Goal: Information Seeking & Learning: Learn about a topic

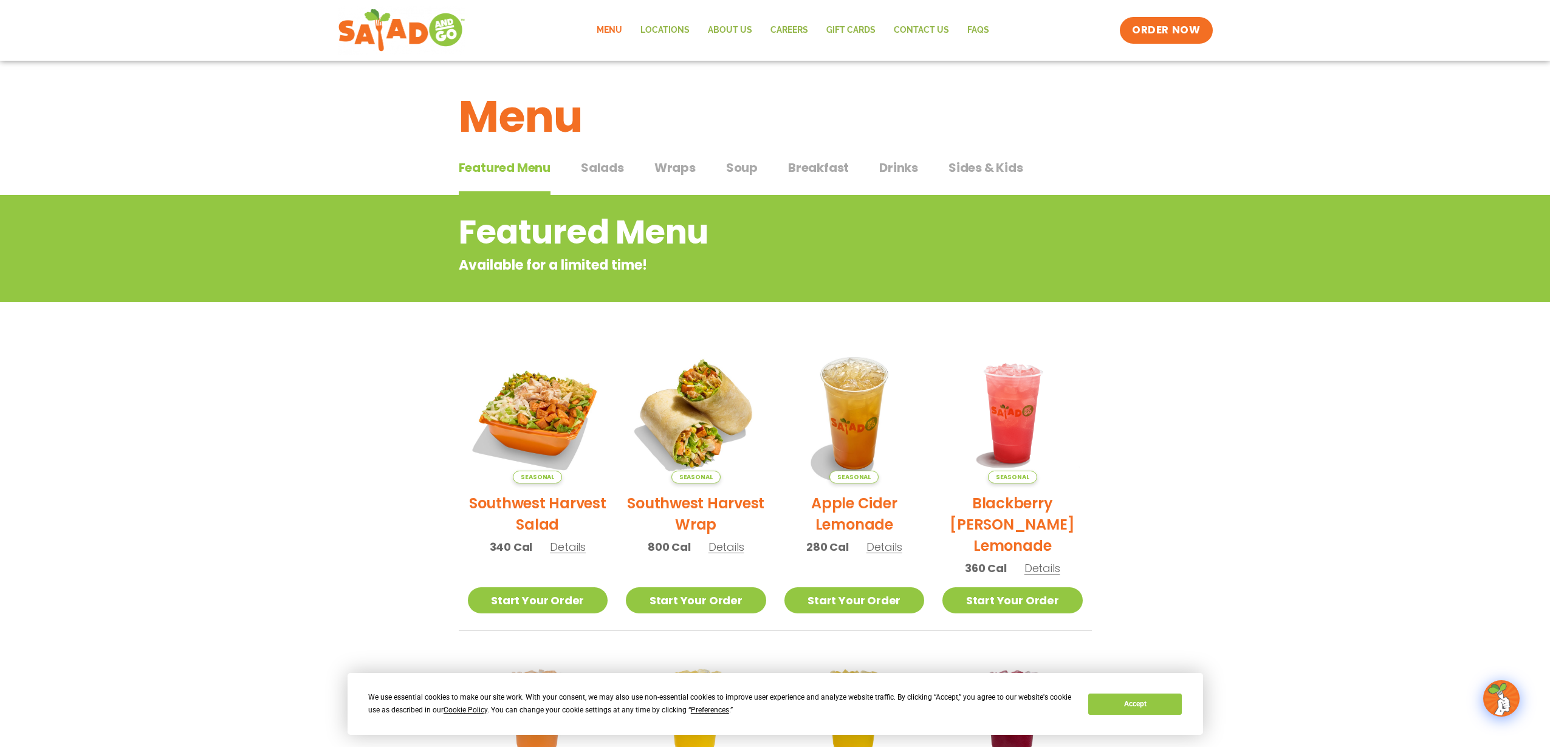
click at [602, 166] on span "Salads" at bounding box center [602, 168] width 43 height 18
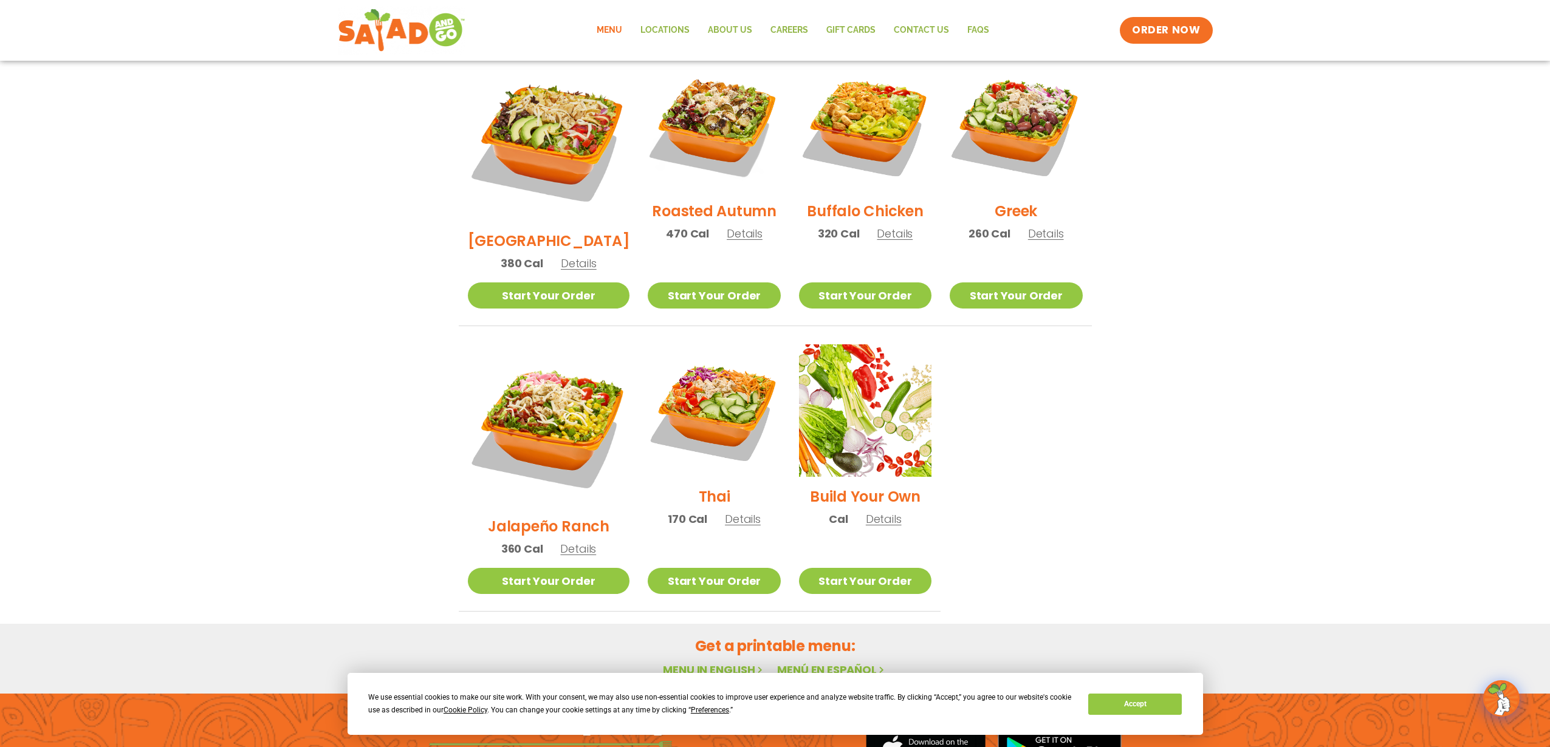
scroll to position [649, 0]
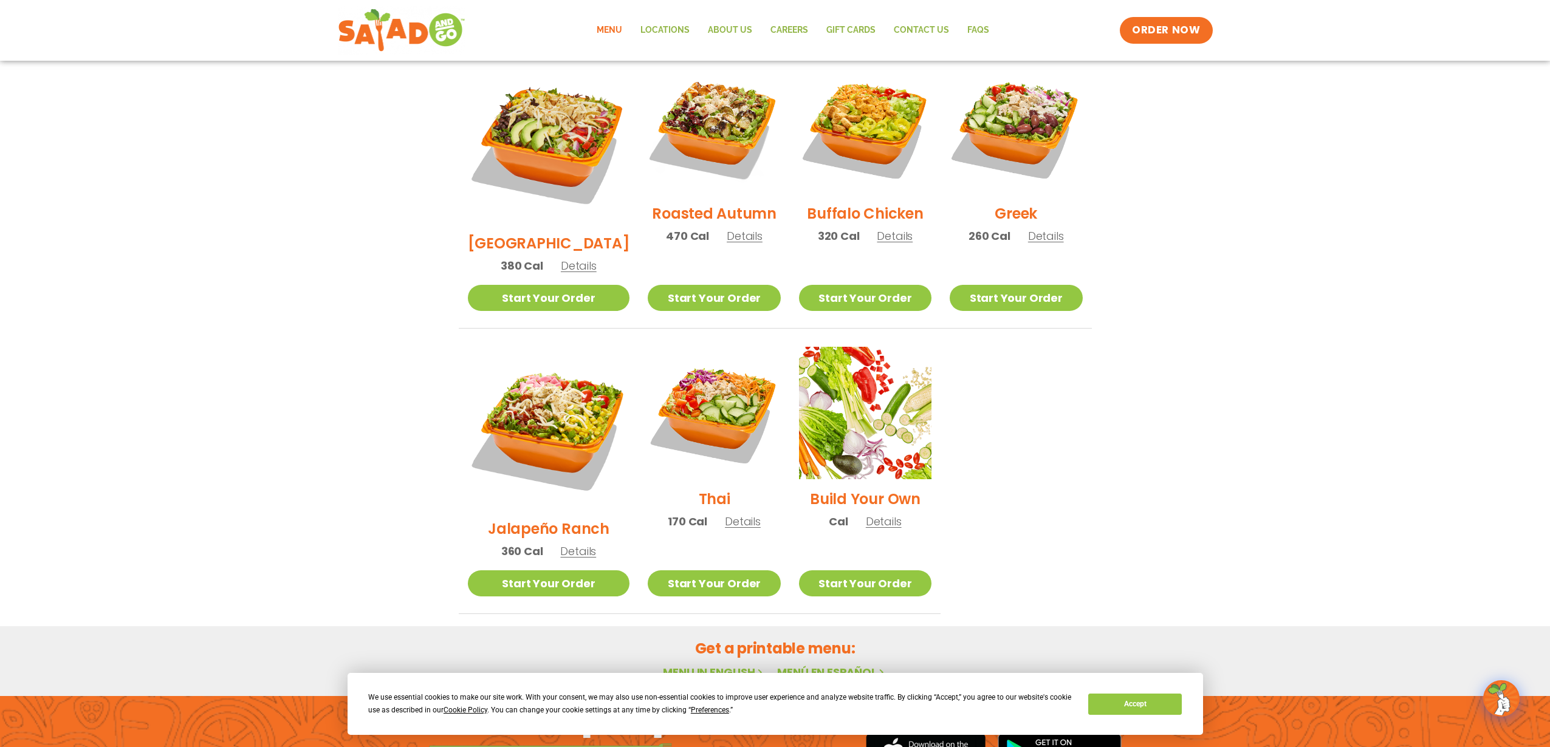
click at [565, 544] on span "Details" at bounding box center [578, 551] width 36 height 15
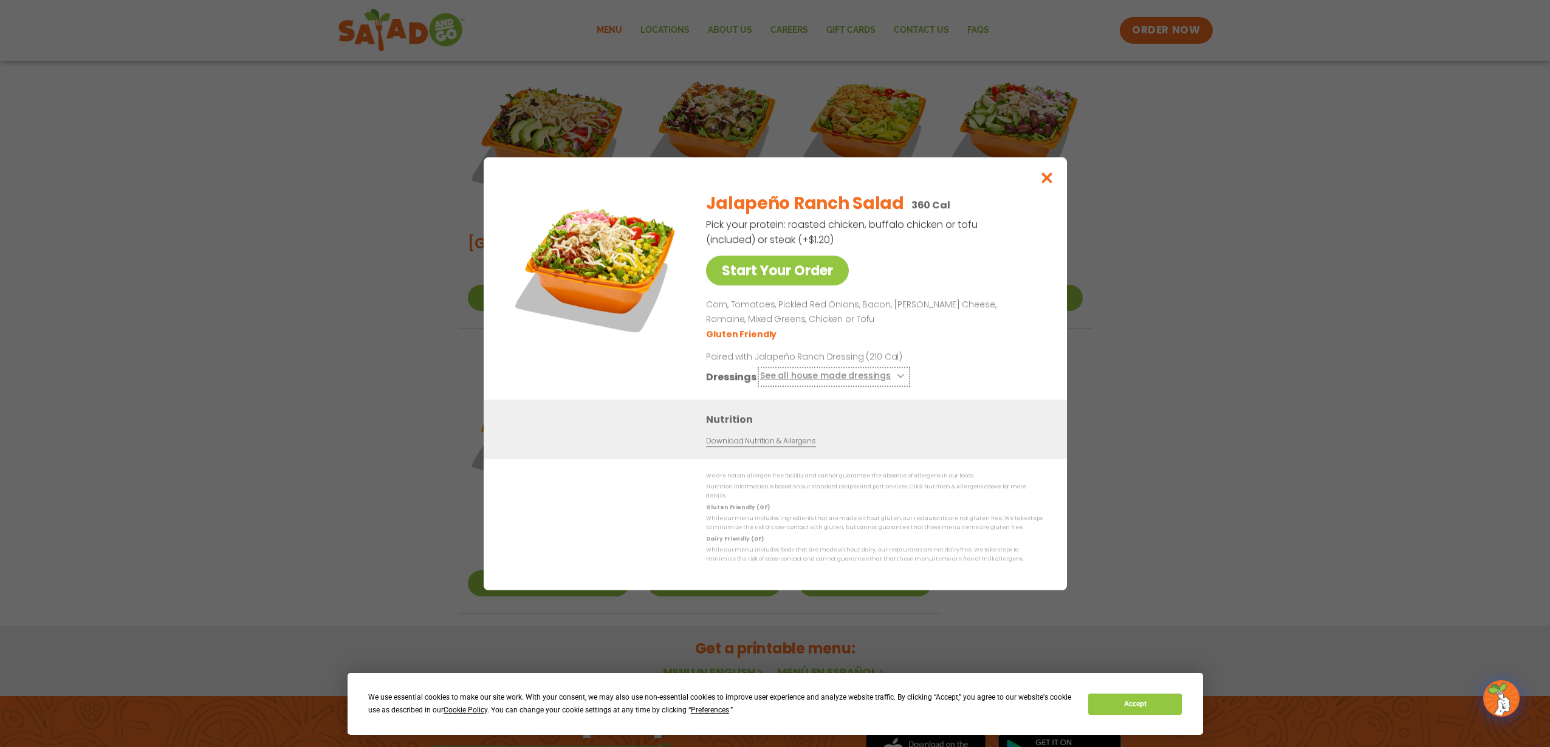
click at [806, 377] on button "See all house made dressings" at bounding box center [833, 376] width 148 height 15
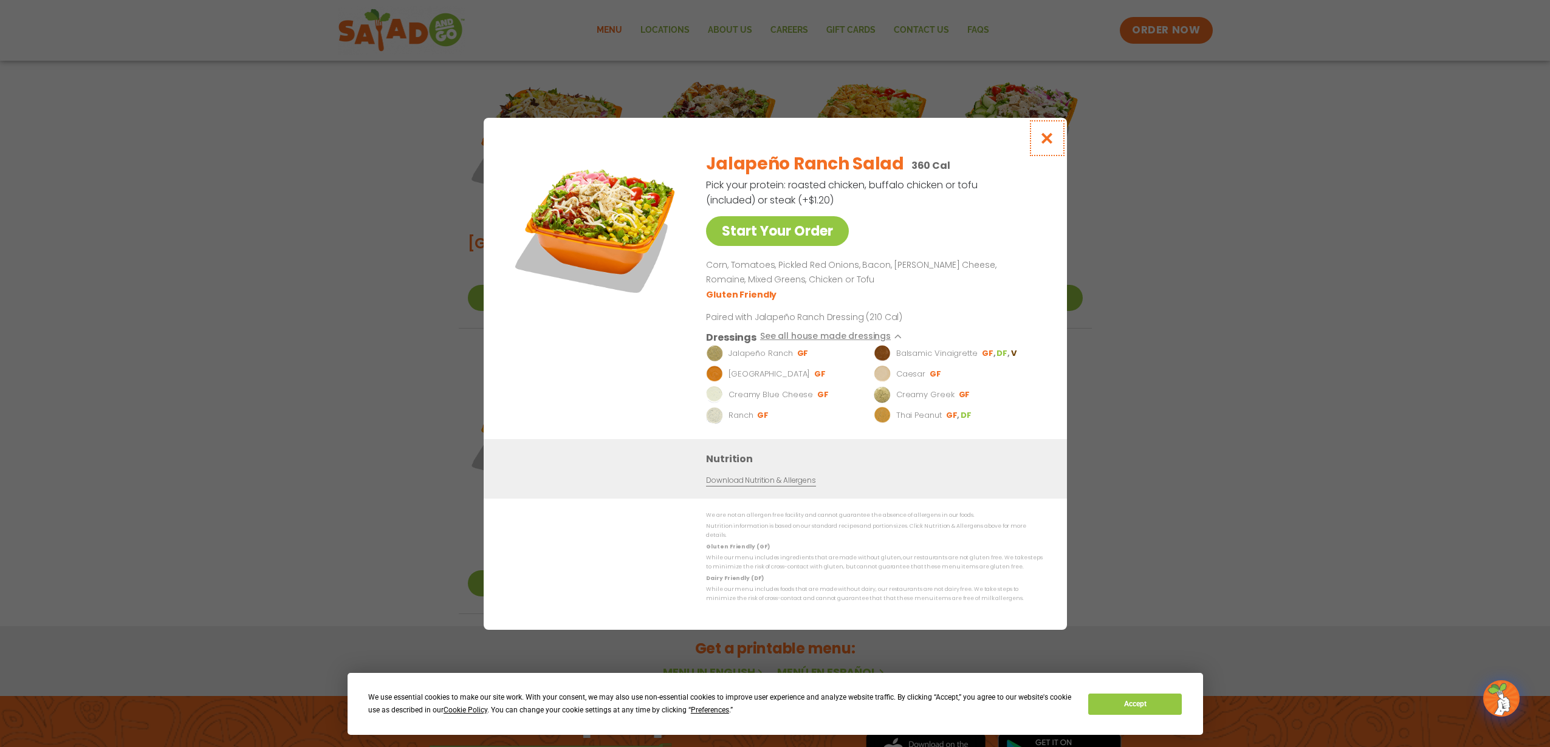
click at [1044, 142] on icon "Close modal" at bounding box center [1046, 138] width 15 height 13
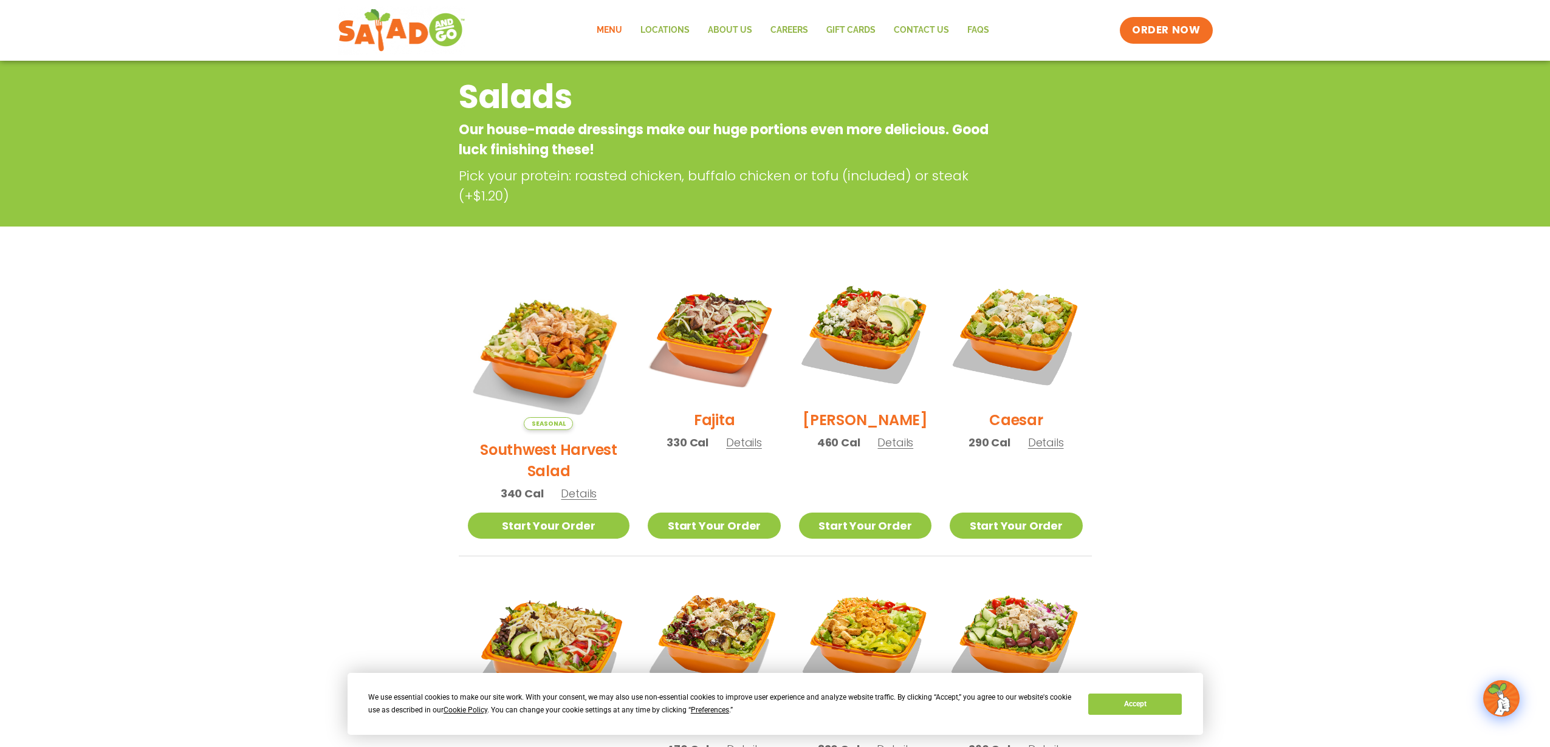
scroll to position [0, 0]
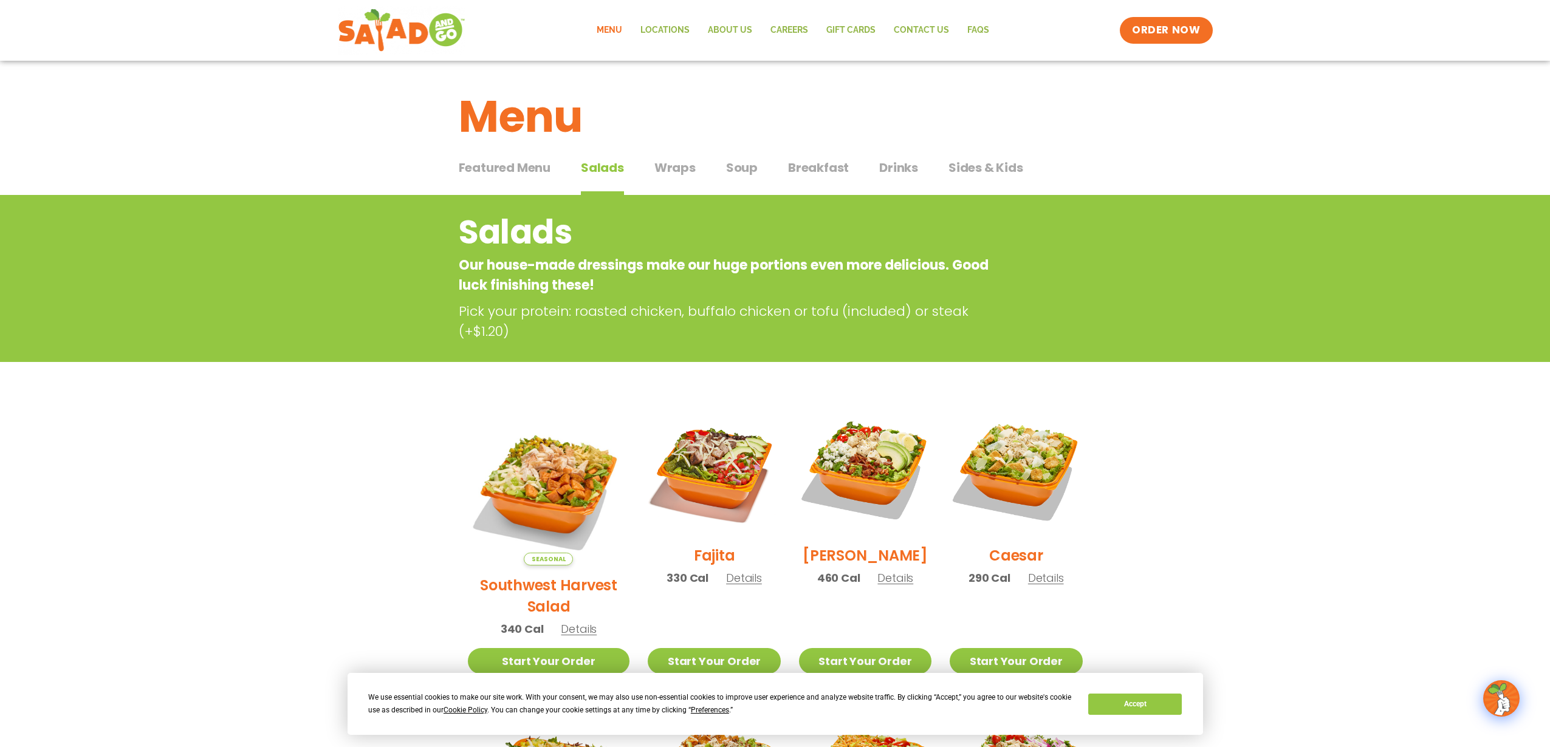
click at [681, 170] on span "Wraps" at bounding box center [674, 168] width 41 height 18
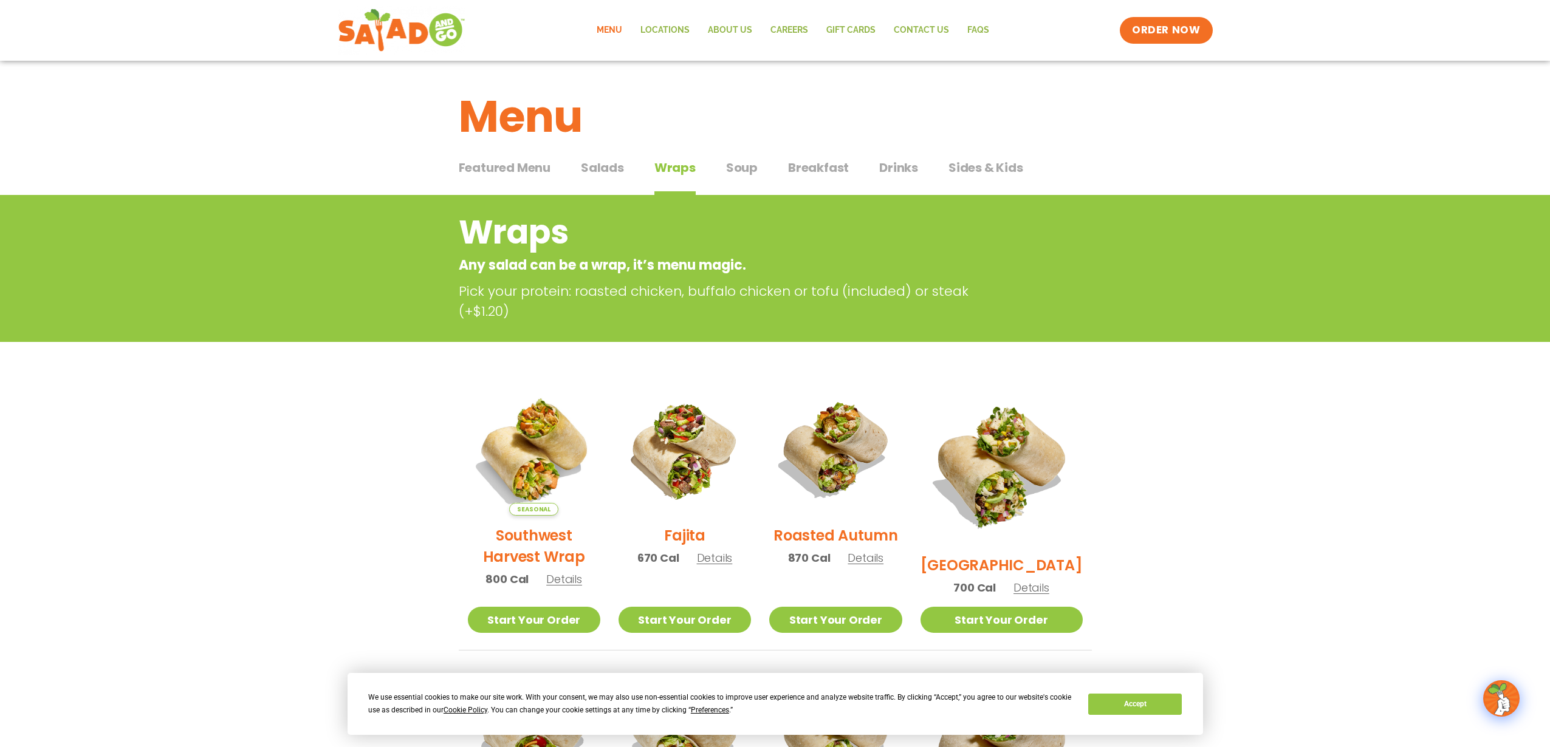
click at [739, 170] on span "Soup" at bounding box center [742, 168] width 32 height 18
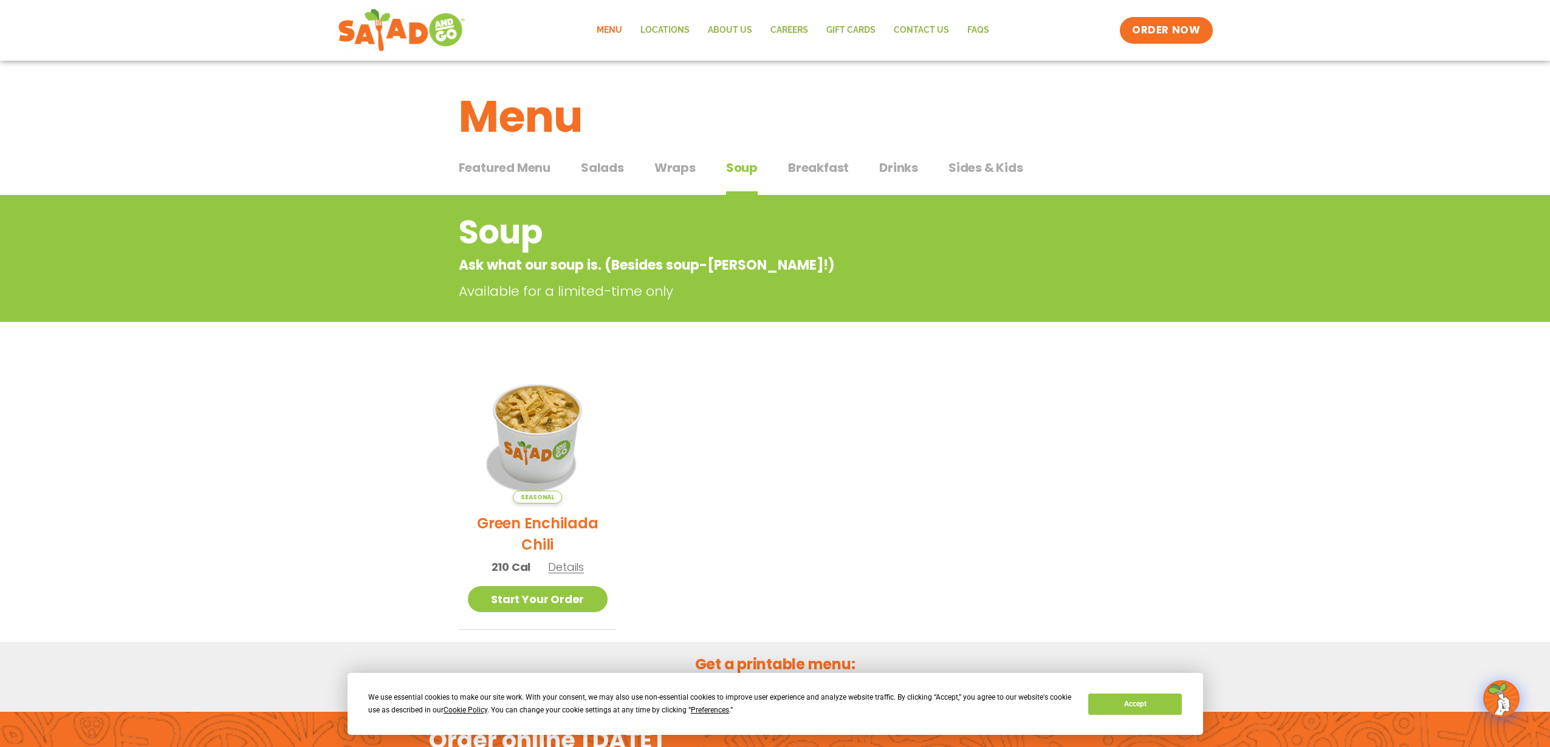
click at [833, 168] on span "Breakfast" at bounding box center [818, 168] width 61 height 18
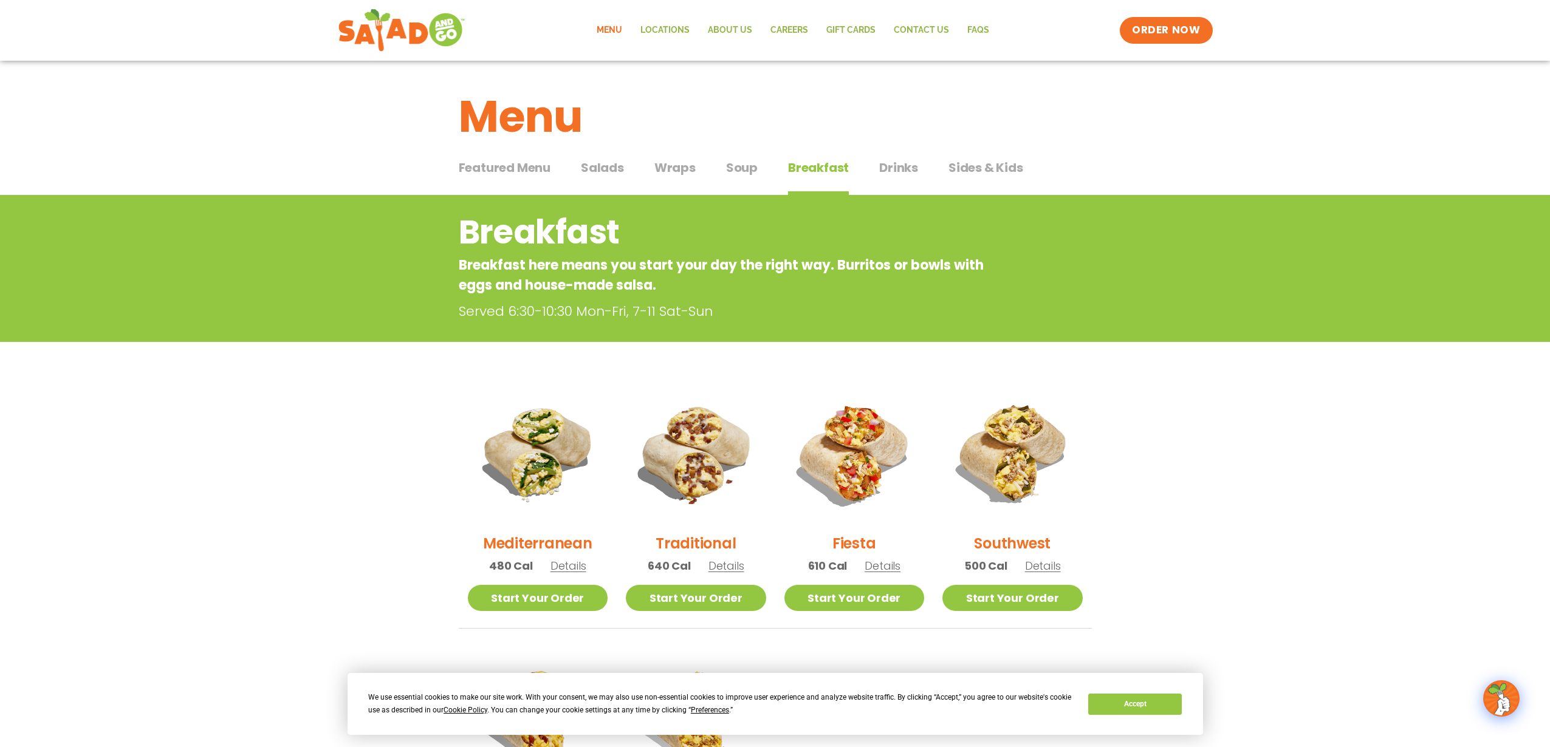
click at [901, 168] on span "Drinks" at bounding box center [898, 168] width 39 height 18
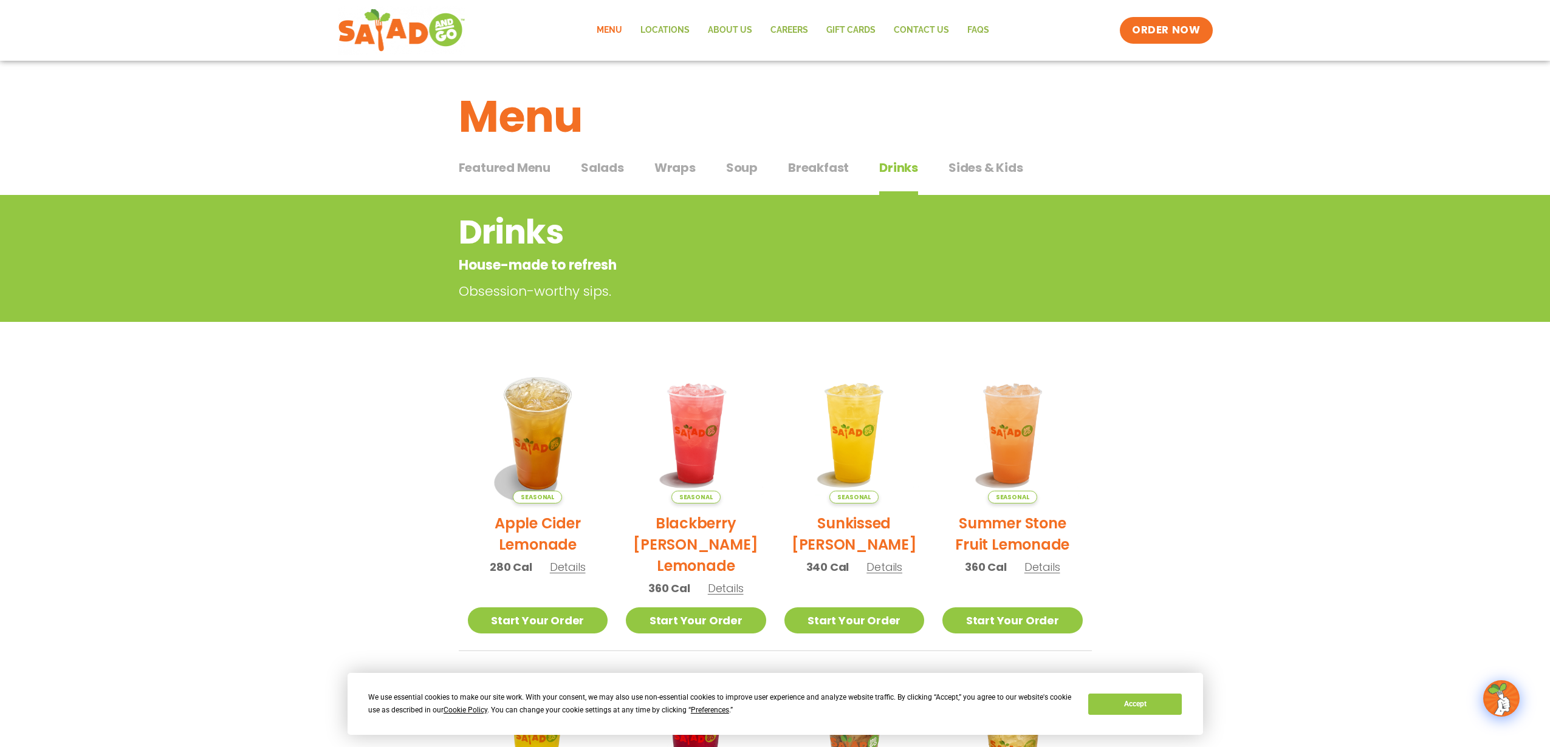
click at [987, 167] on span "Sides & Kids" at bounding box center [985, 168] width 75 height 18
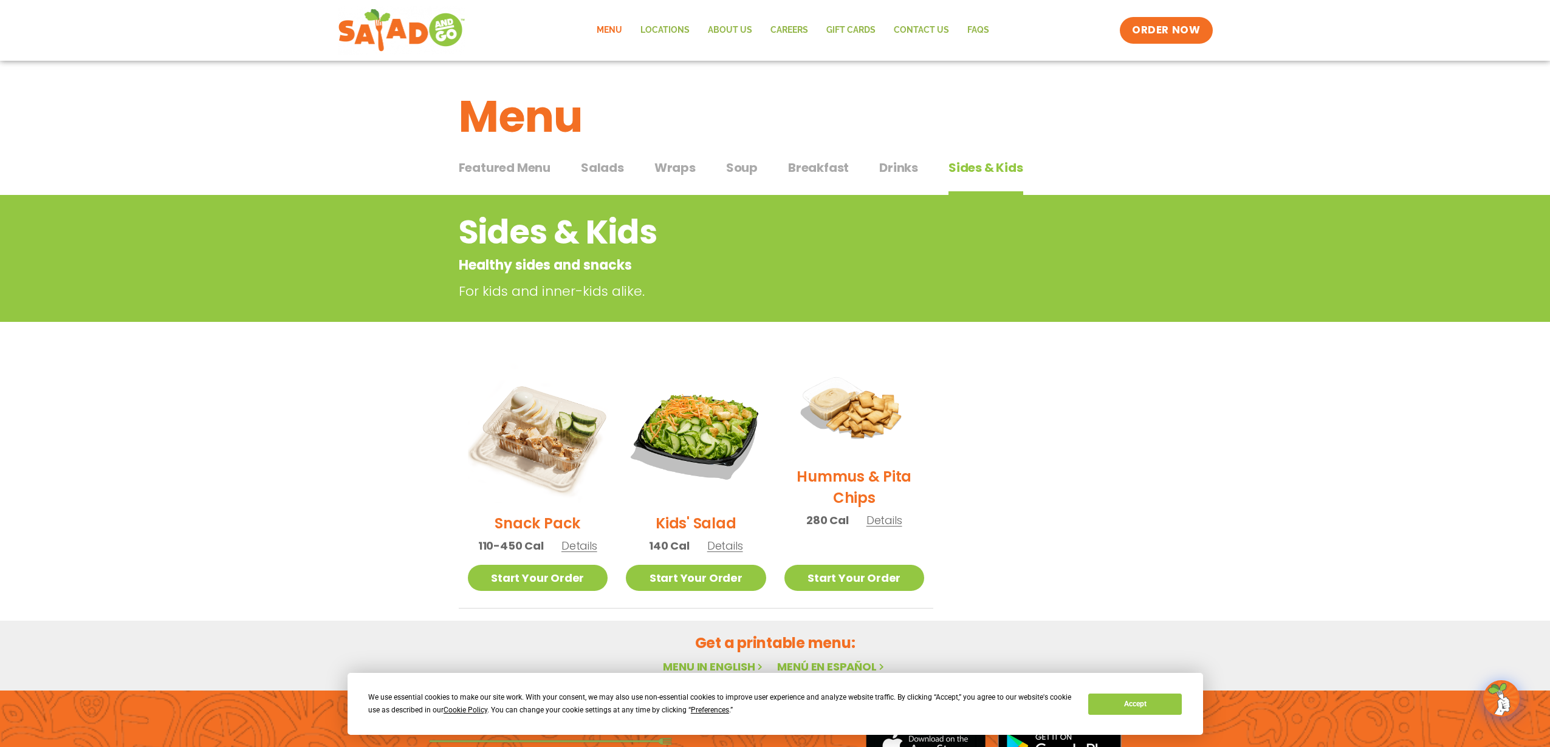
click at [570, 546] on span "Details" at bounding box center [579, 545] width 36 height 15
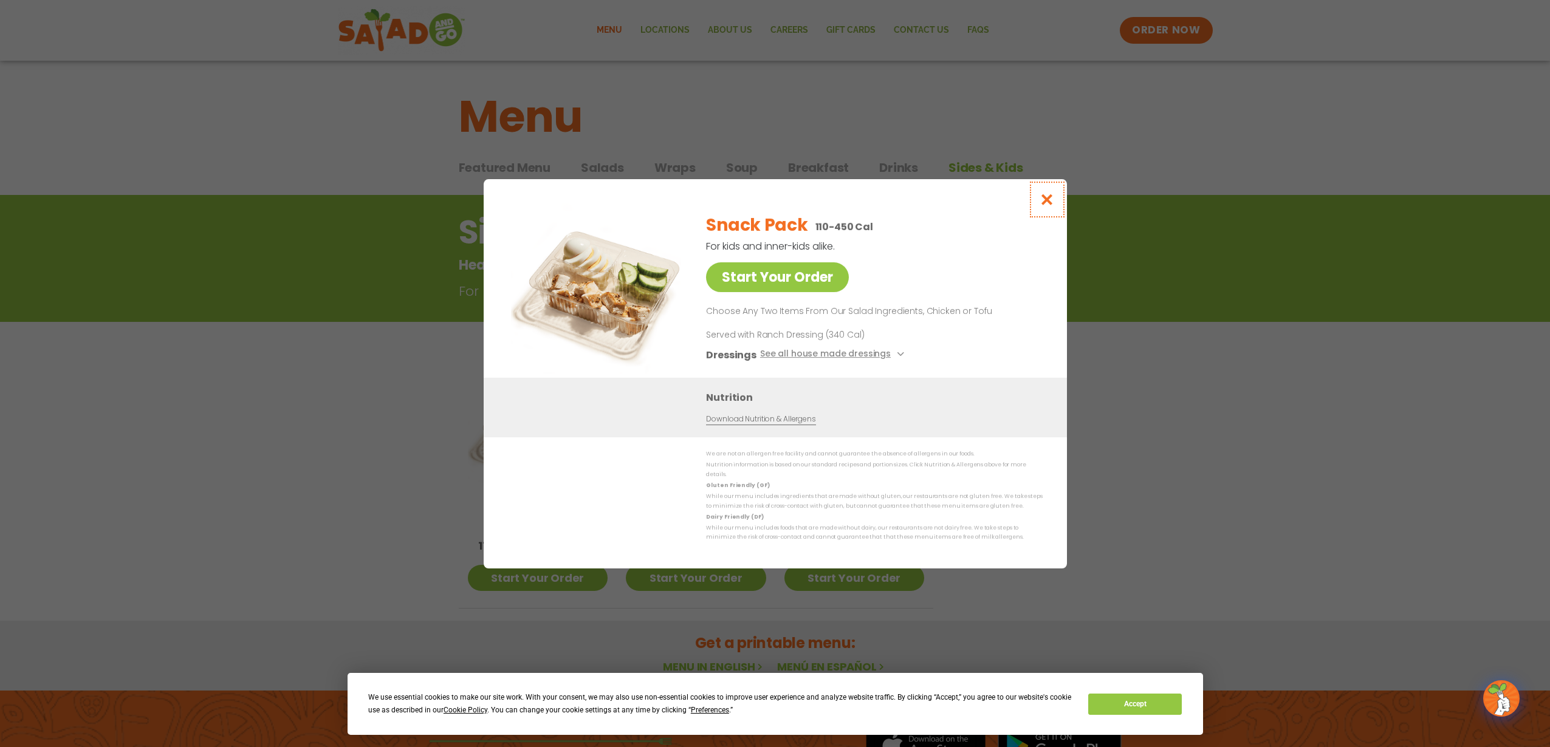
click at [1049, 203] on icon "Close modal" at bounding box center [1046, 199] width 15 height 13
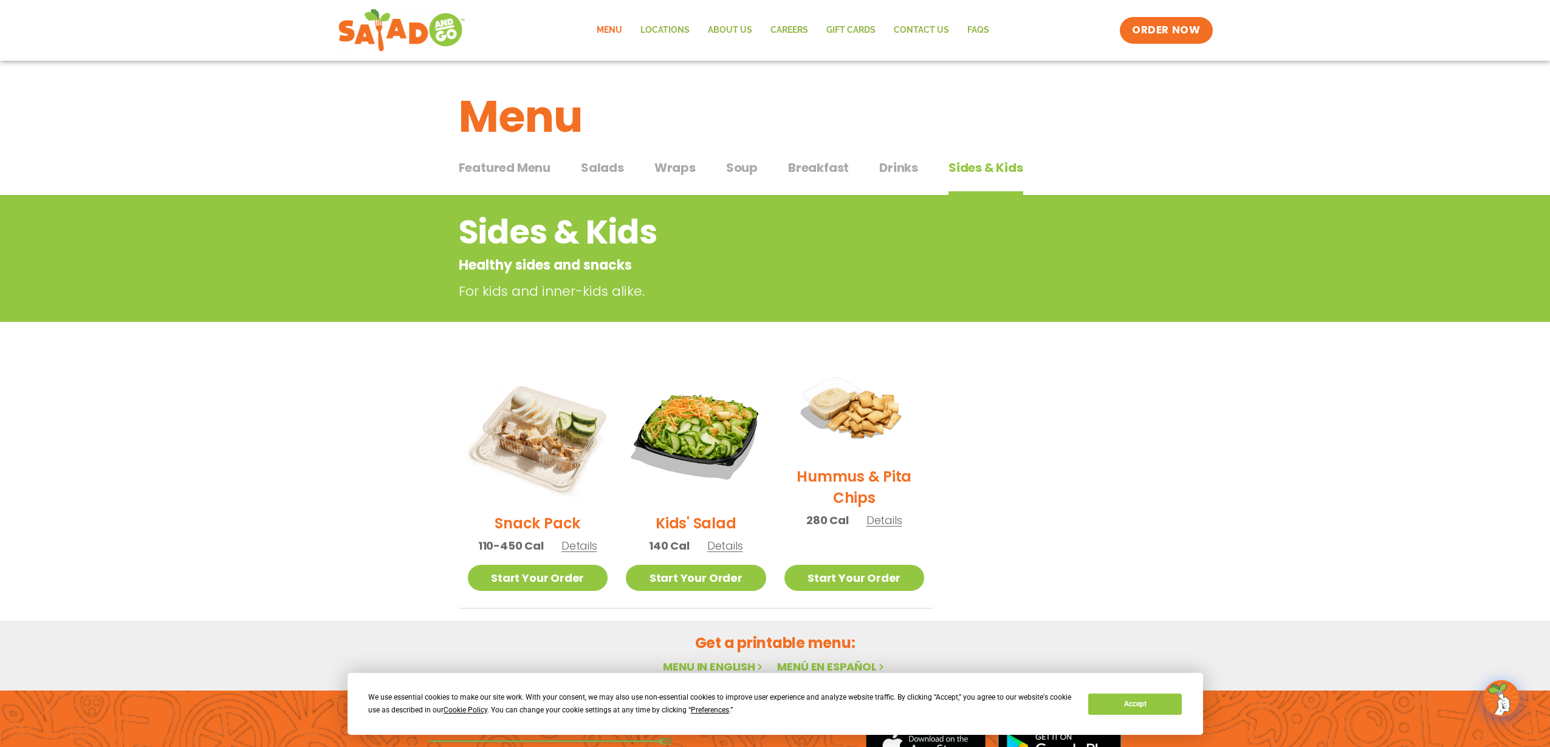
click at [567, 547] on span "Details" at bounding box center [579, 545] width 36 height 15
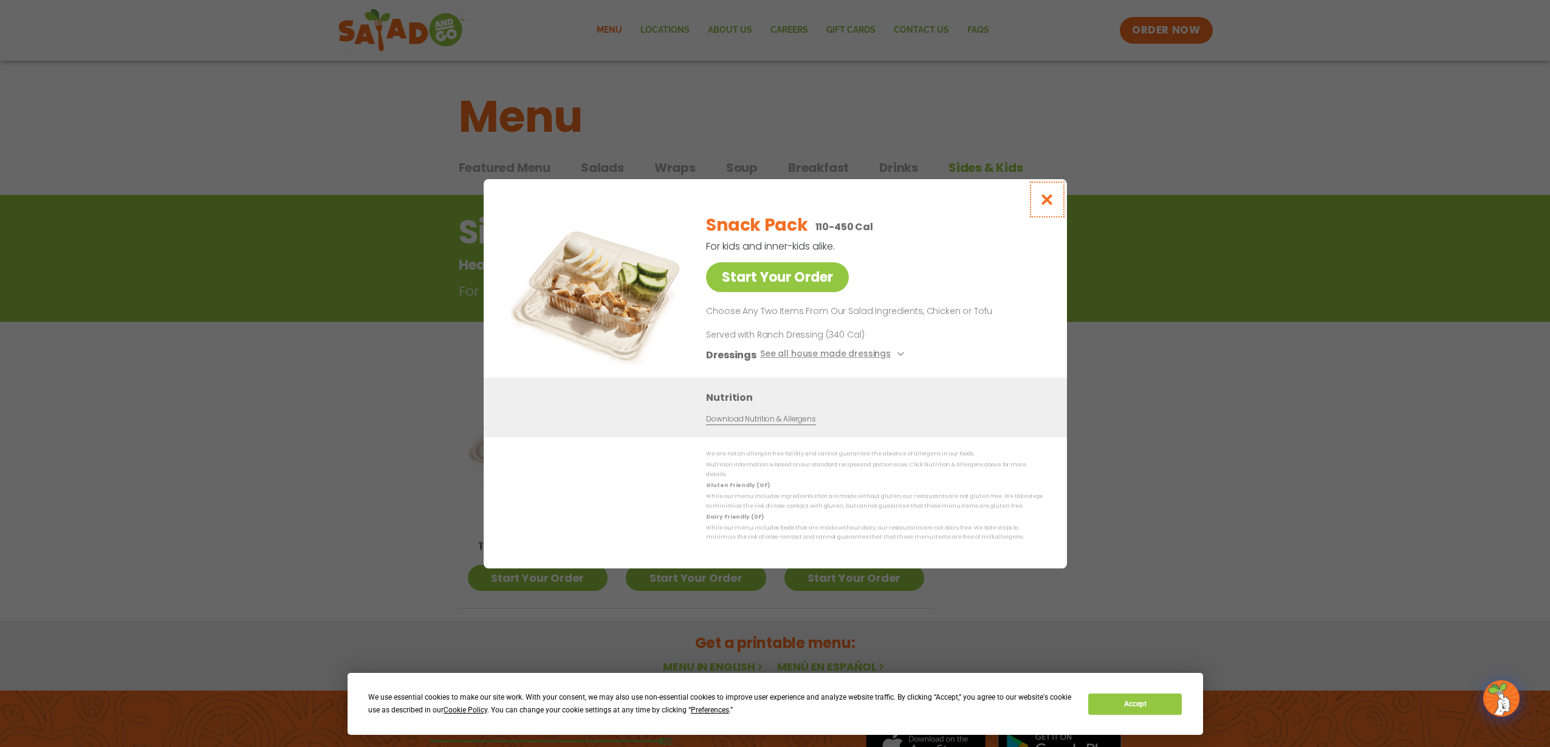
click at [1047, 202] on icon "Close modal" at bounding box center [1046, 199] width 15 height 13
